Goal: Information Seeking & Learning: Find specific fact

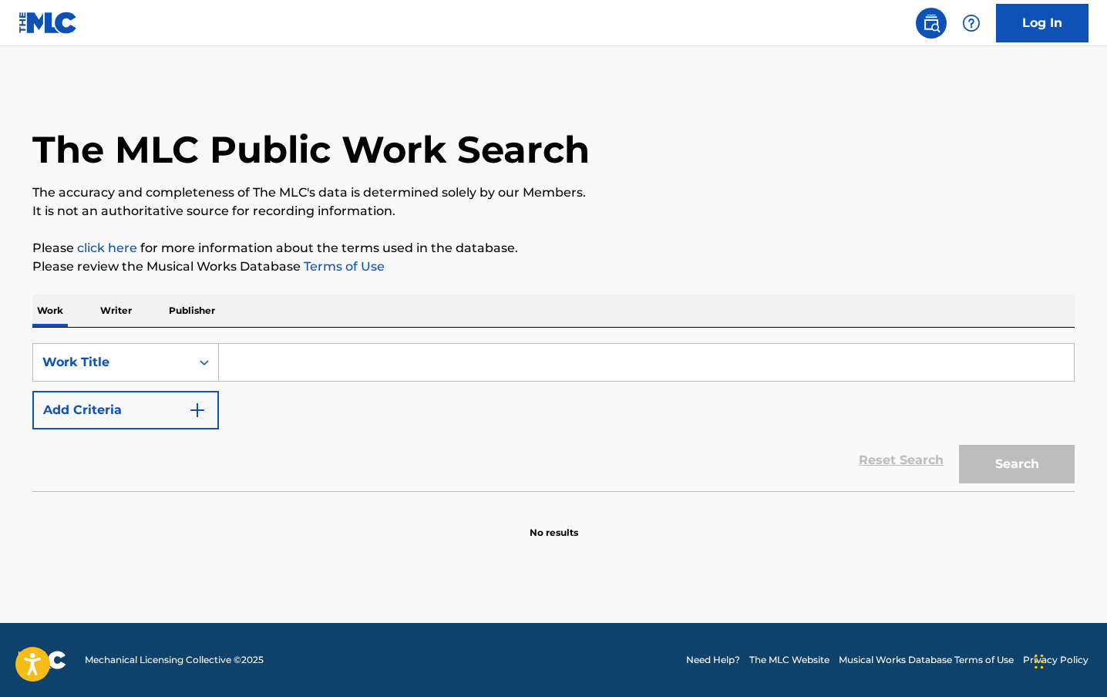
click at [316, 379] on div "Search Form" at bounding box center [647, 362] width 856 height 39
click at [313, 371] on input "Search Form" at bounding box center [646, 362] width 855 height 37
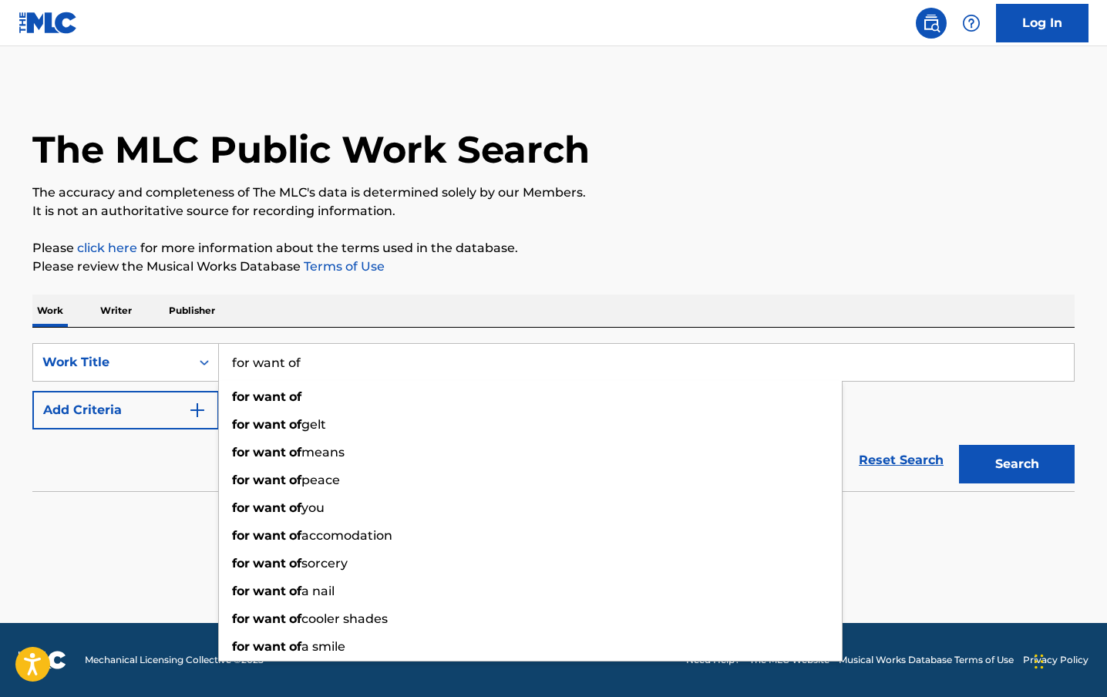
type input "for want of"
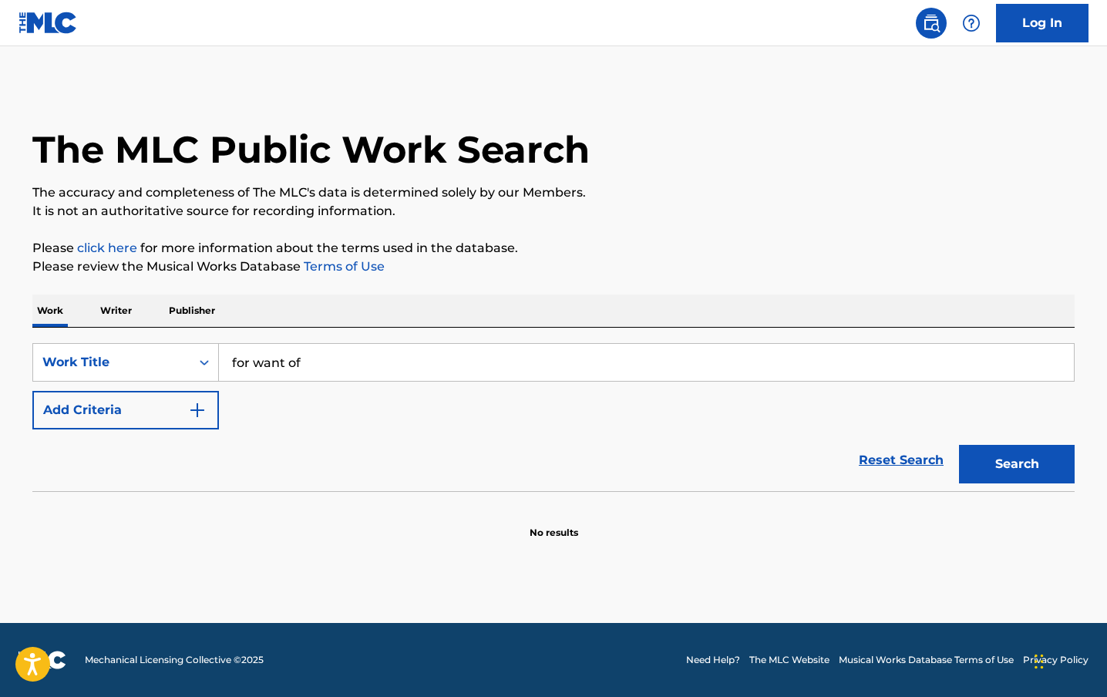
click at [180, 418] on button "Add Criteria" at bounding box center [125, 410] width 187 height 39
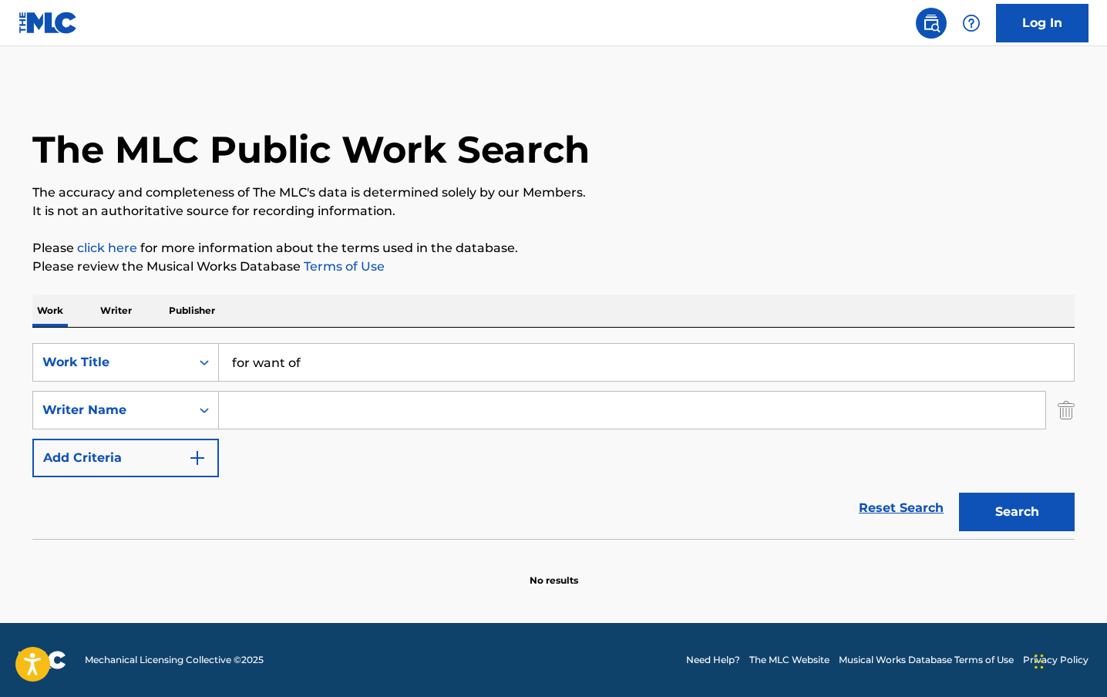
click at [277, 405] on input "Search Form" at bounding box center [632, 410] width 827 height 37
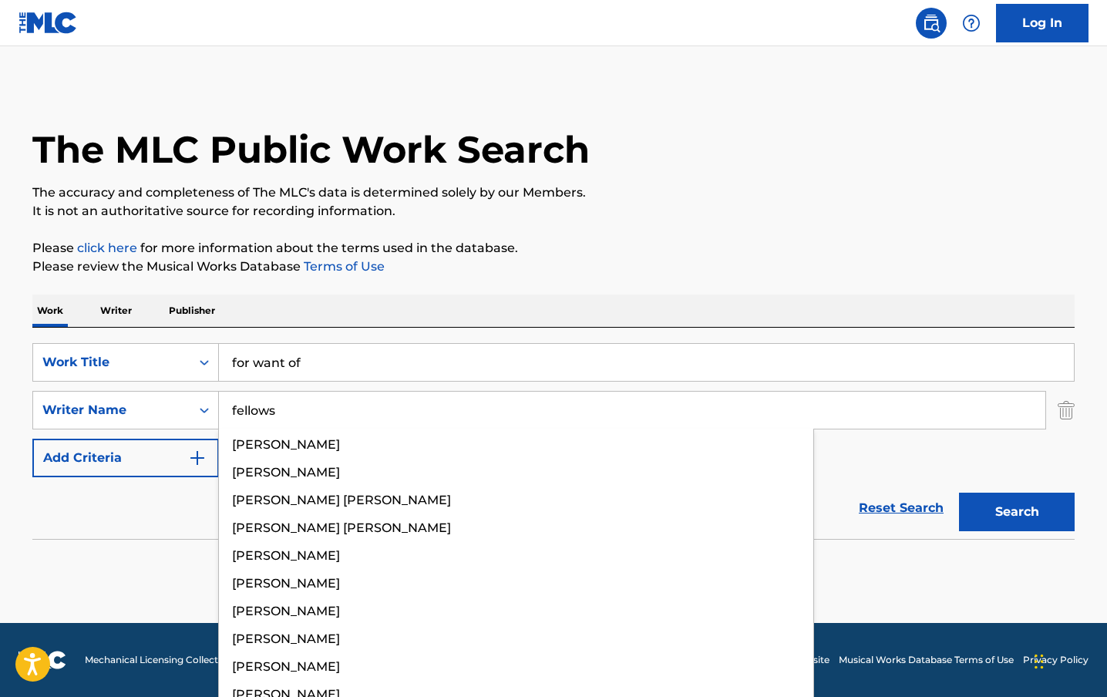
type input "fellows"
click at [959, 493] on button "Search" at bounding box center [1017, 512] width 116 height 39
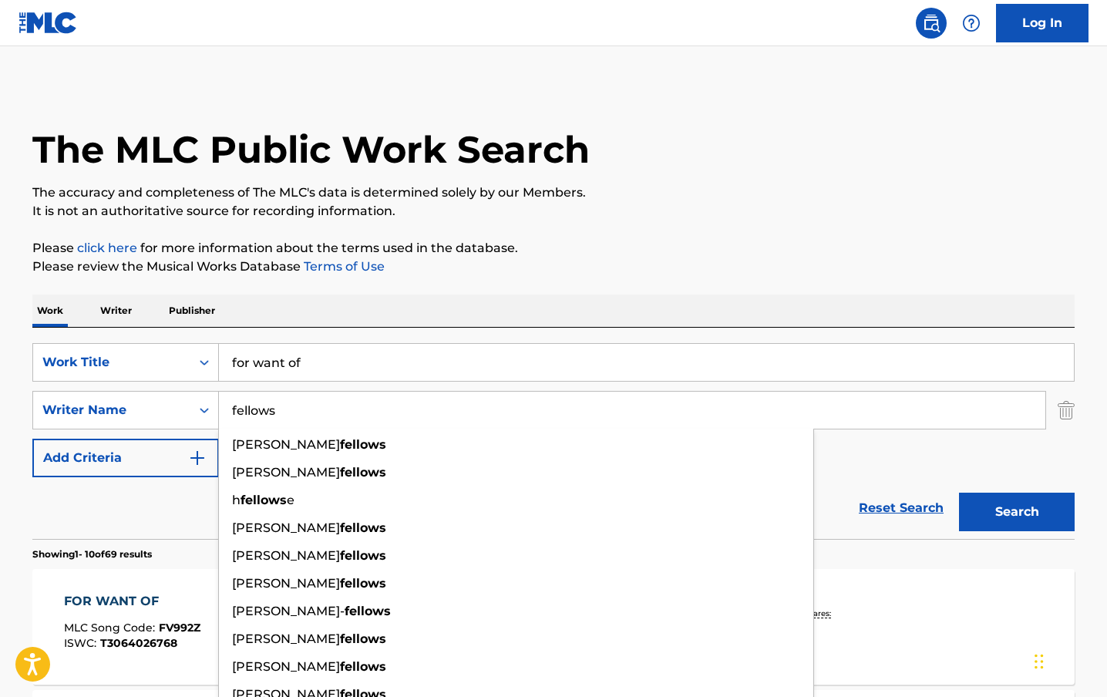
click at [984, 467] on div "SearchWithCriteria867858f7-9f85-48ad-90ee-6609c1be80e8 Work Title for want of S…" at bounding box center [553, 410] width 1042 height 134
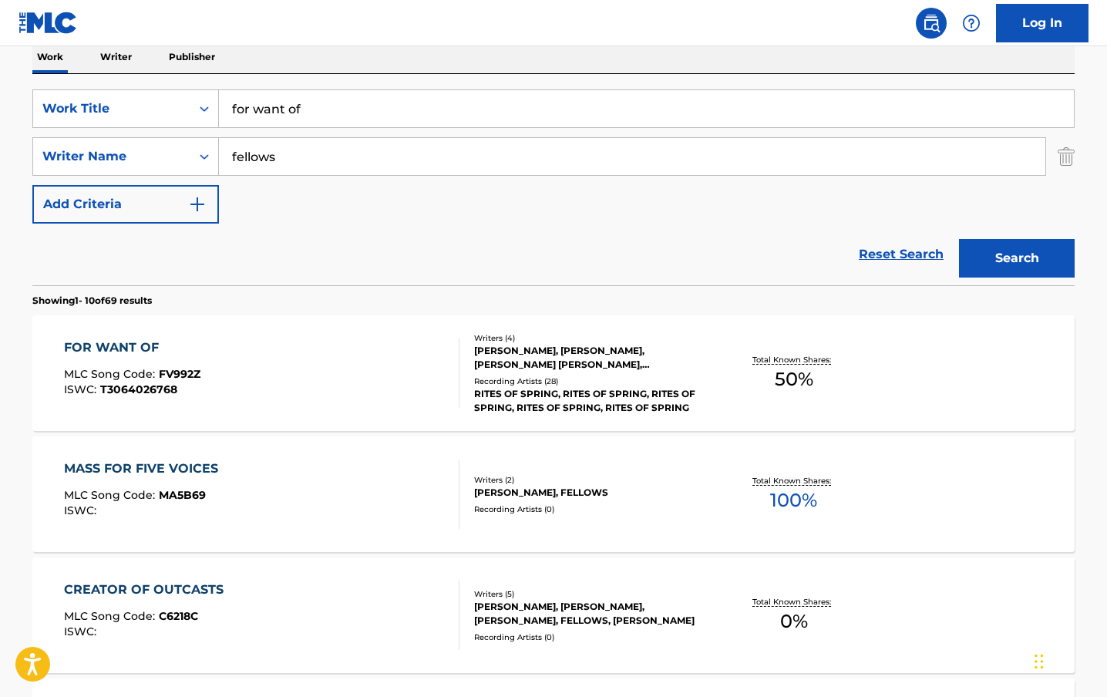
scroll to position [271, 0]
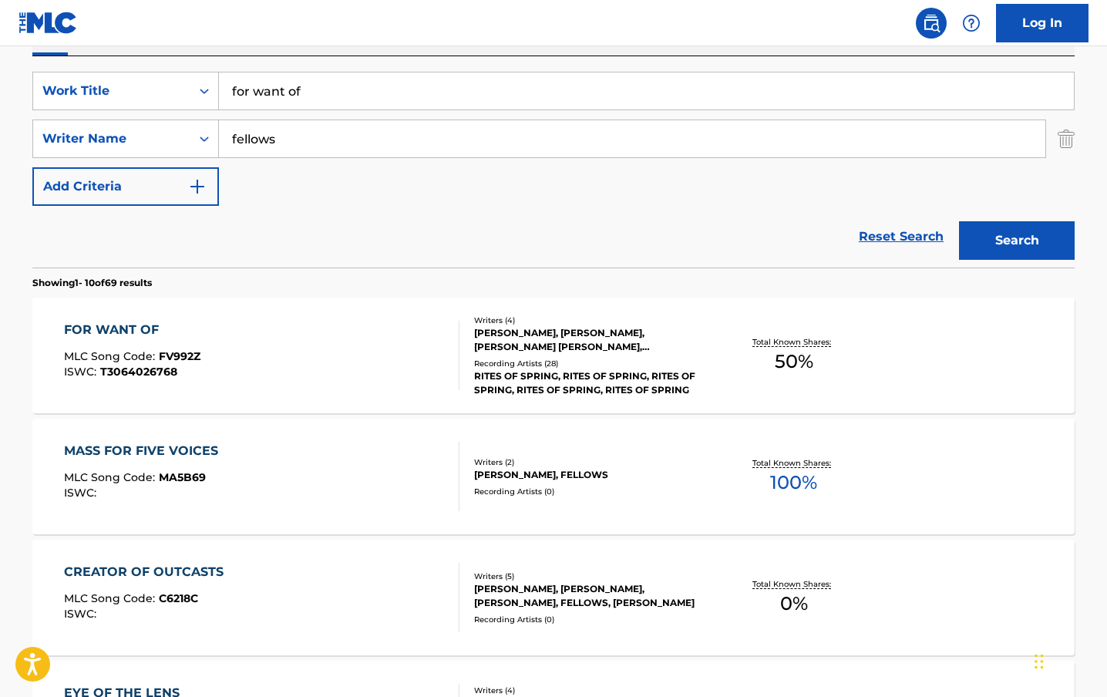
click at [642, 342] on div "[PERSON_NAME], [PERSON_NAME], [PERSON_NAME] [PERSON_NAME], [PERSON_NAME]" at bounding box center [590, 340] width 233 height 28
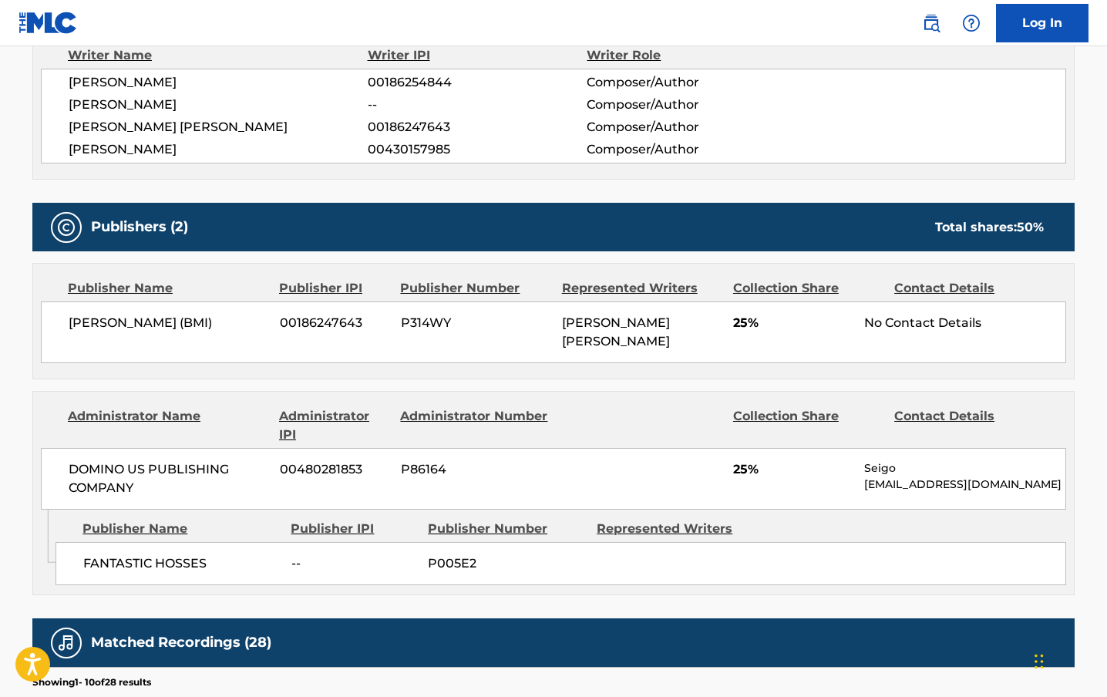
scroll to position [443, 0]
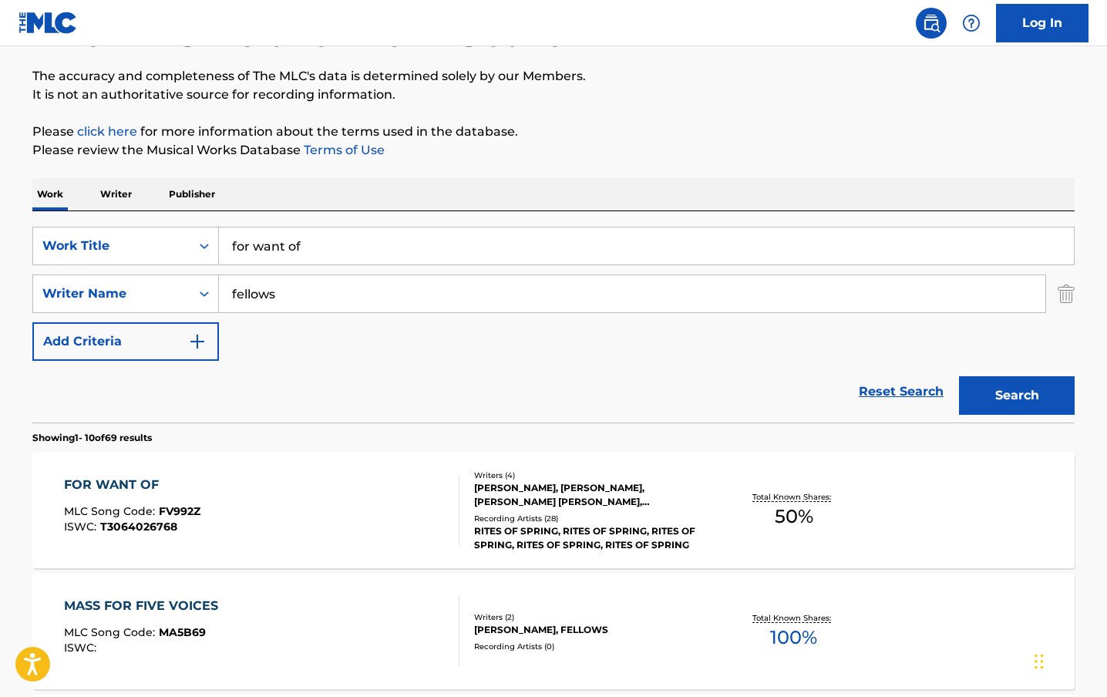
scroll to position [112, 0]
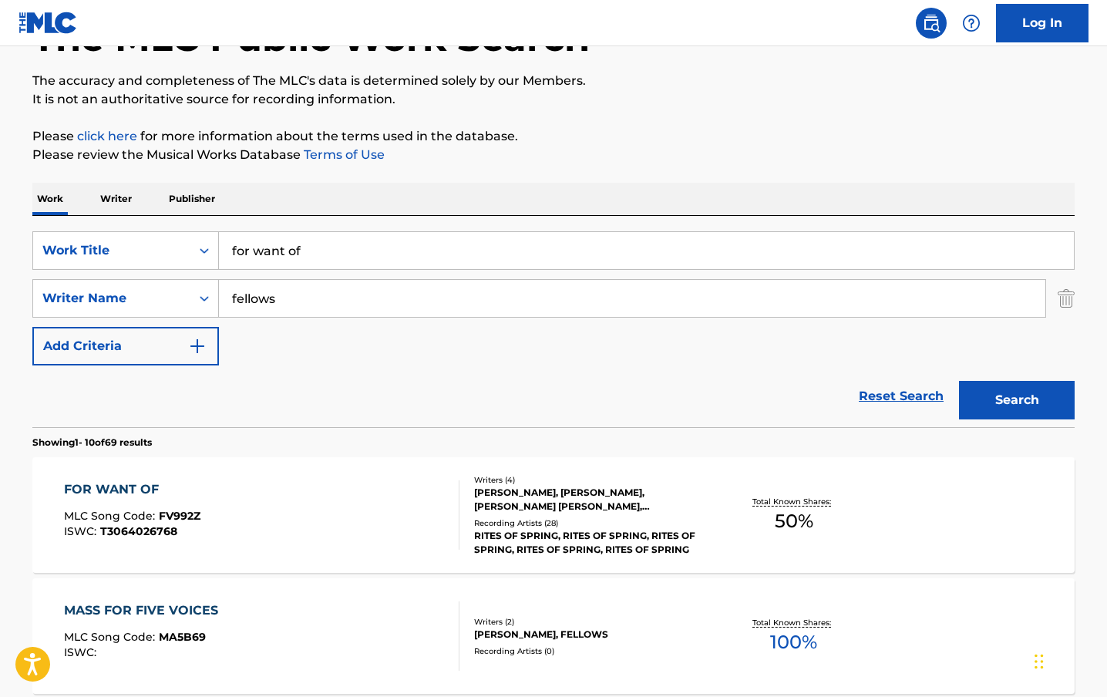
click at [564, 501] on div "[PERSON_NAME], [PERSON_NAME], [PERSON_NAME] [PERSON_NAME], [PERSON_NAME]" at bounding box center [590, 500] width 233 height 28
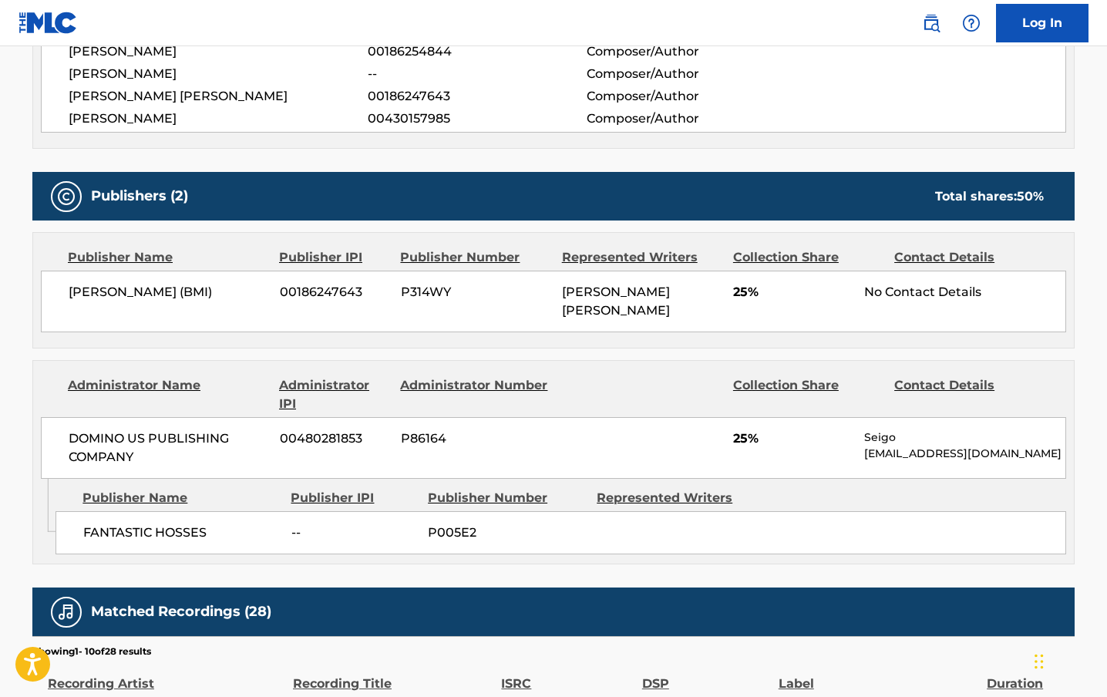
scroll to position [605, 0]
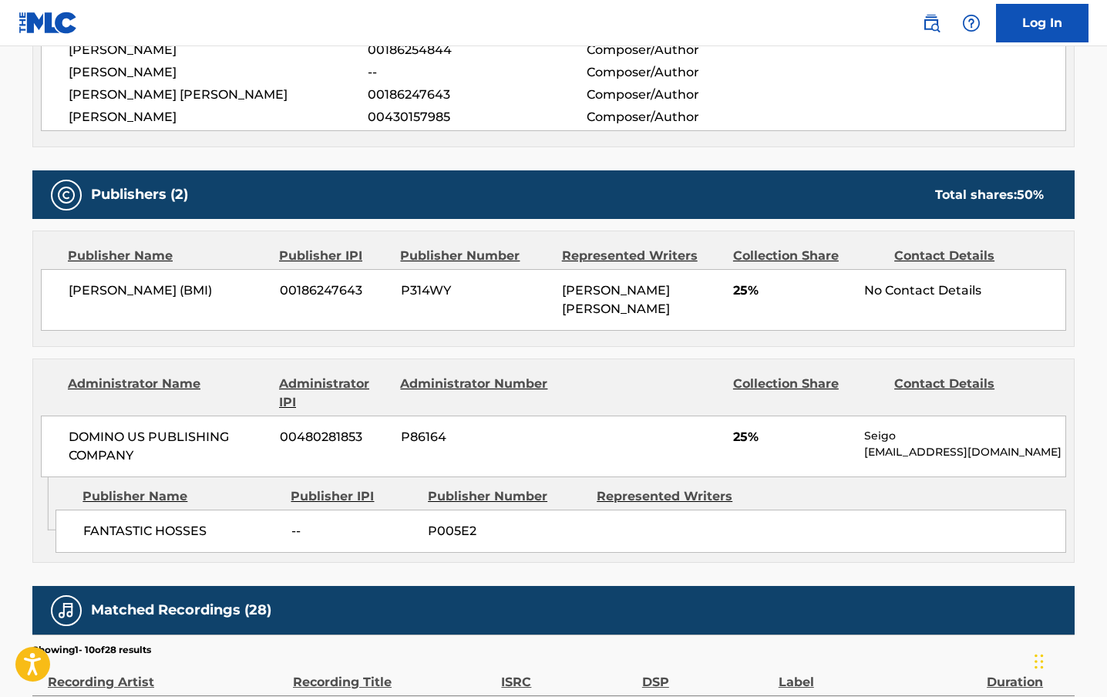
click at [219, 150] on div "Work Detail Member Work Identifier -- MLC Song Code FV992Z ISWC T3064026768 Dur…" at bounding box center [553, 402] width 1042 height 1467
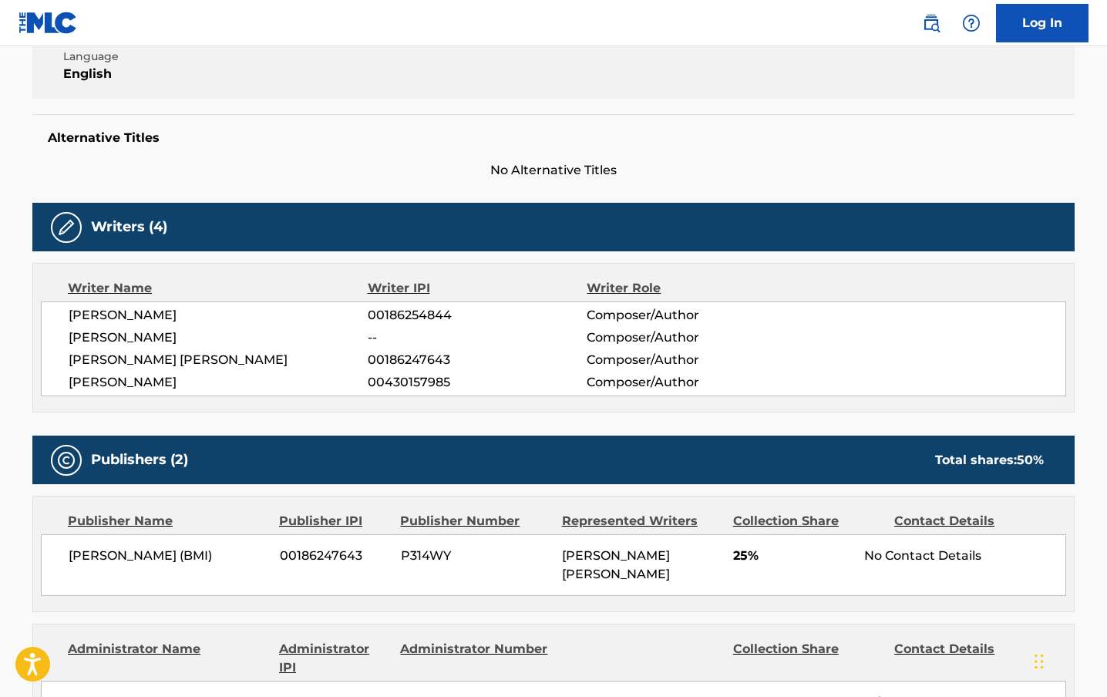
scroll to position [0, 0]
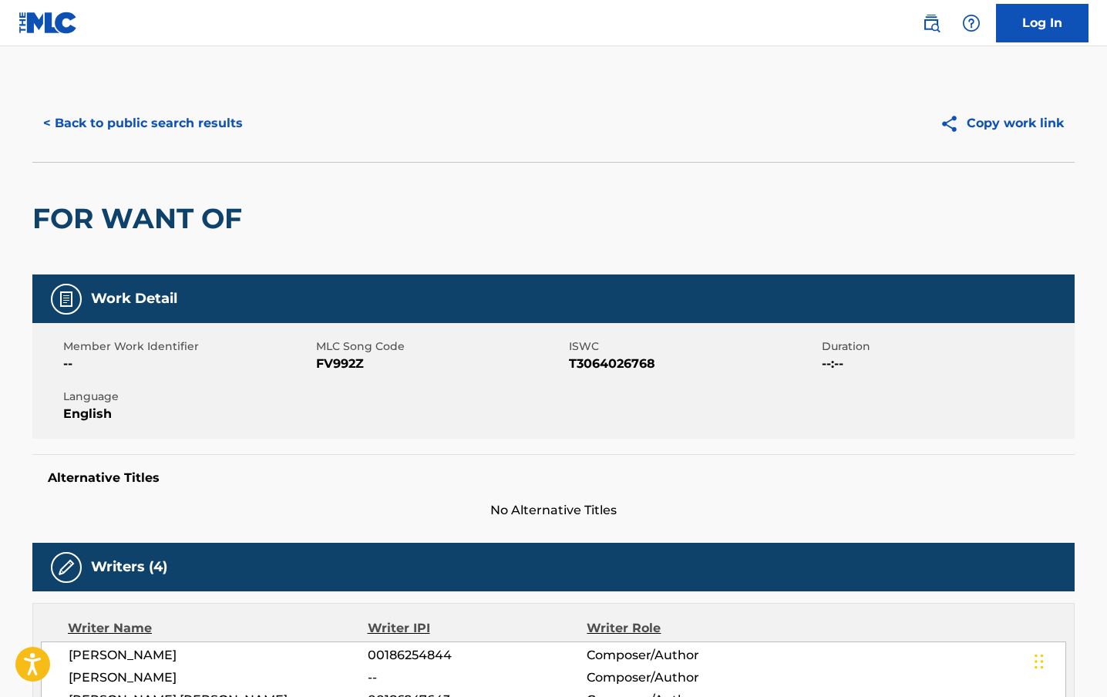
click at [440, 288] on div "Work Detail" at bounding box center [553, 299] width 1042 height 49
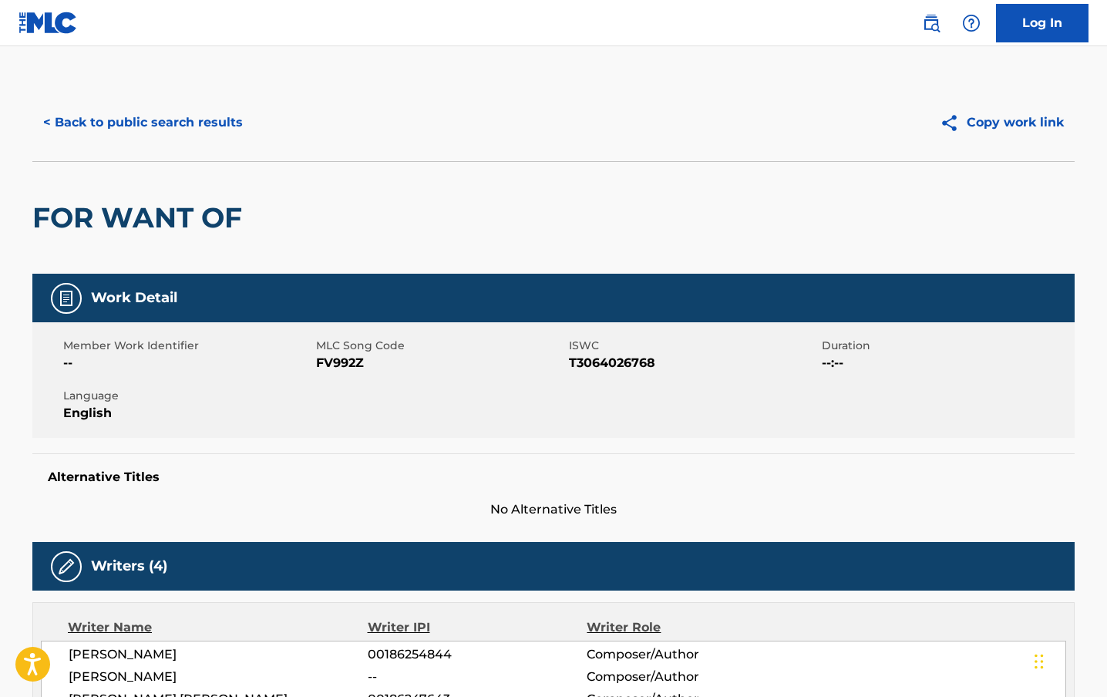
click at [712, 184] on div "FOR WANT OF" at bounding box center [553, 217] width 1042 height 113
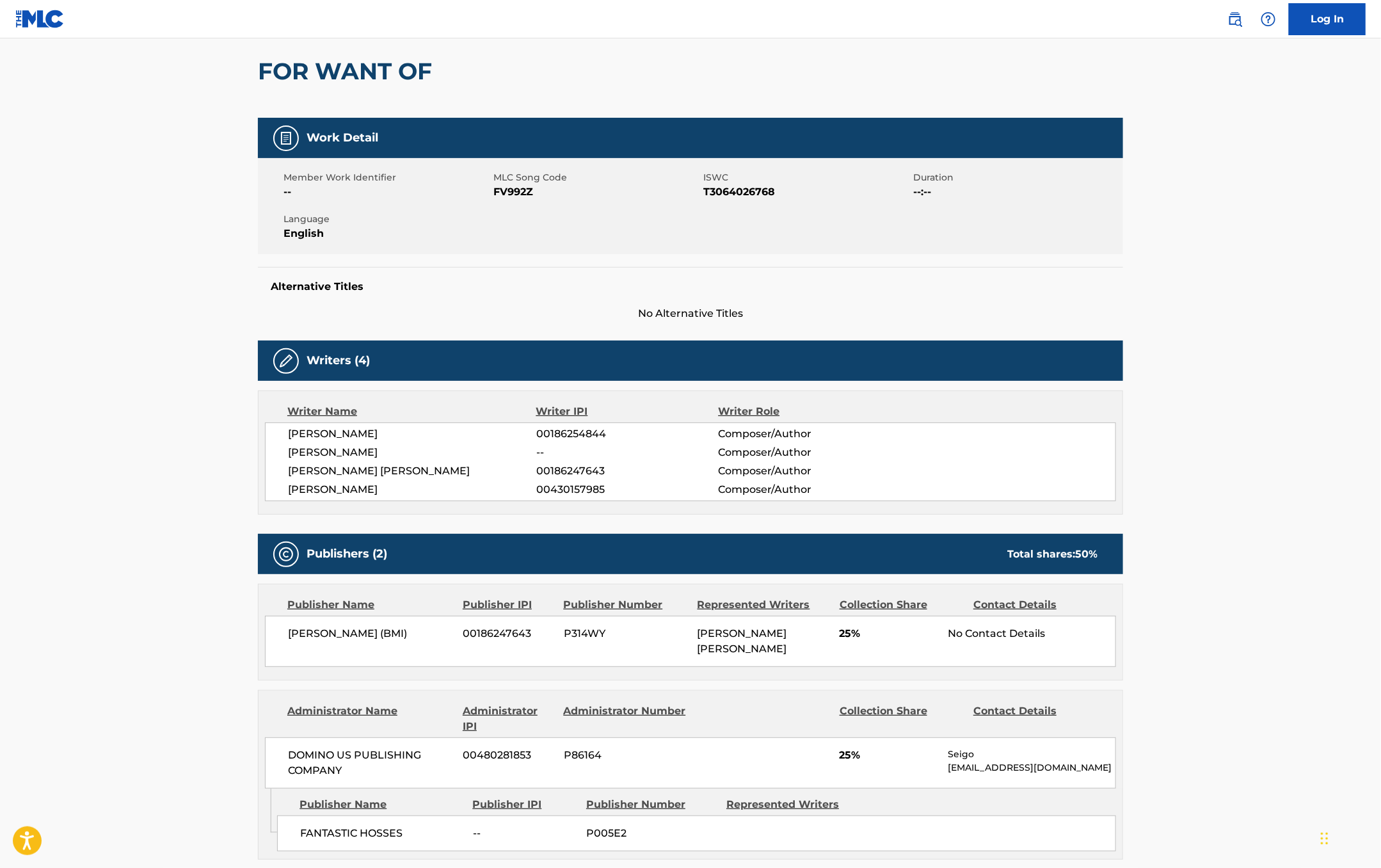
scroll to position [114, 0]
